Goal: Transaction & Acquisition: Purchase product/service

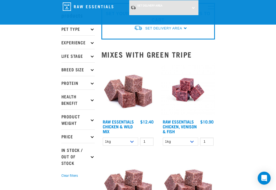
scroll to position [26, 0]
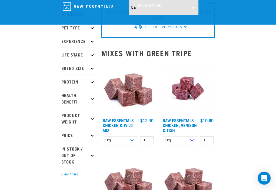
click at [91, 80] on icon at bounding box center [92, 81] width 3 height 3
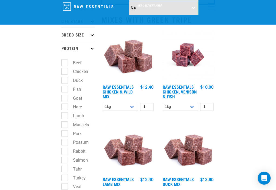
scroll to position [59, 0]
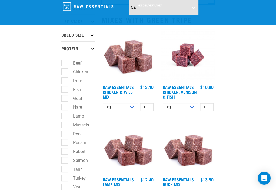
click at [64, 60] on label "Beef" at bounding box center [73, 63] width 19 height 7
click at [61, 60] on input "Beef" at bounding box center [63, 62] width 4 height 4
checkbox input "true"
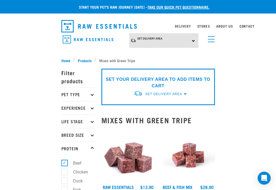
click at [0, 0] on img "dropdown navigation" at bounding box center [0, 0] width 0 height 0
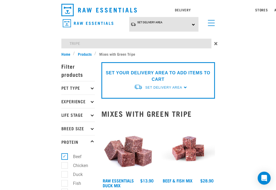
type input "TRIPE"
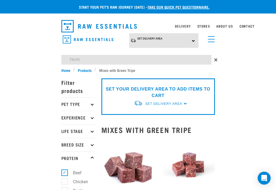
click at [61, 28] on img "dropdown navigation" at bounding box center [99, 26] width 76 height 12
